Goal: Task Accomplishment & Management: Manage account settings

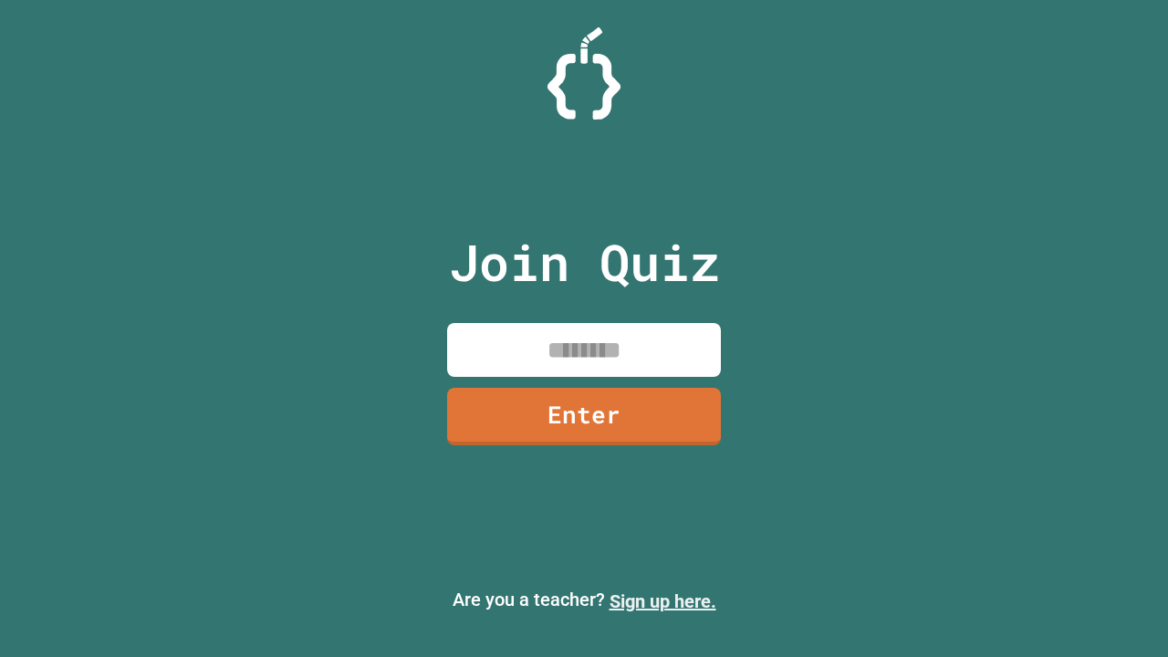
click at [663, 601] on link "Sign up here." at bounding box center [663, 601] width 107 height 22
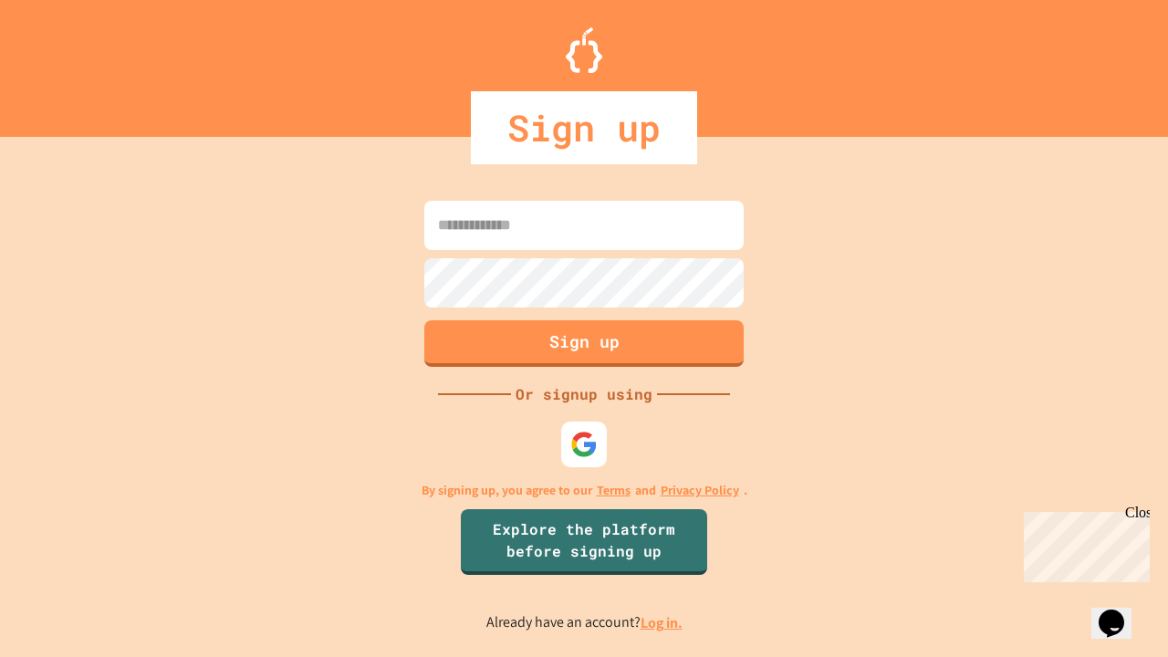
click at [663, 622] on link "Log in." at bounding box center [662, 622] width 42 height 19
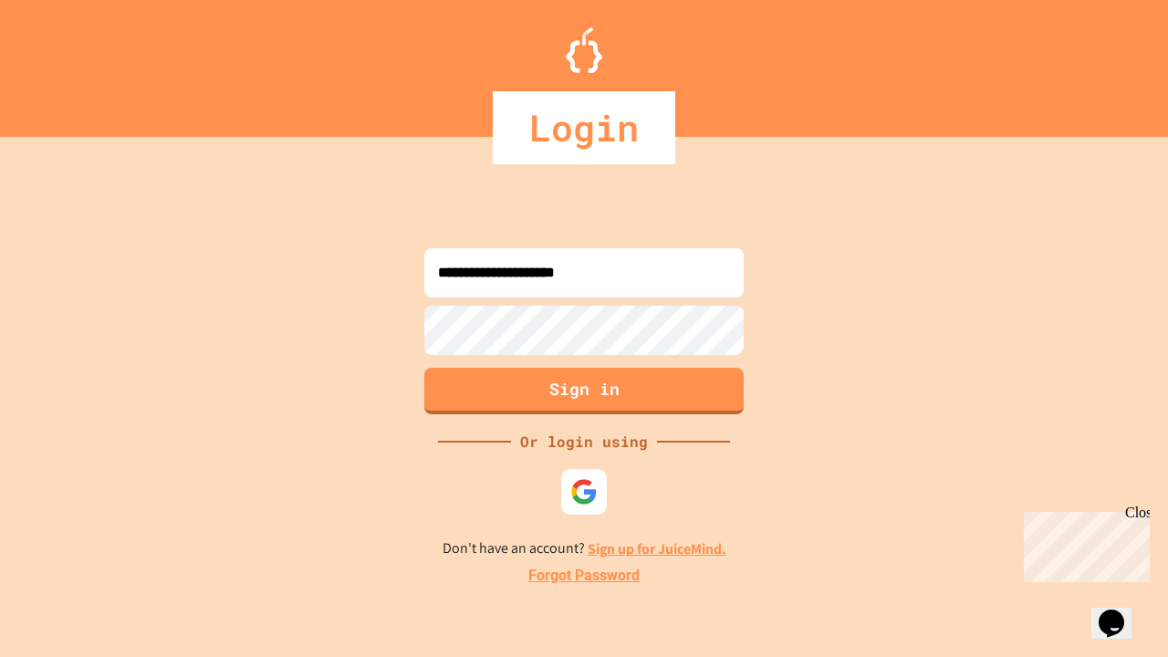
type input "**********"
